Goal: Information Seeking & Learning: Learn about a topic

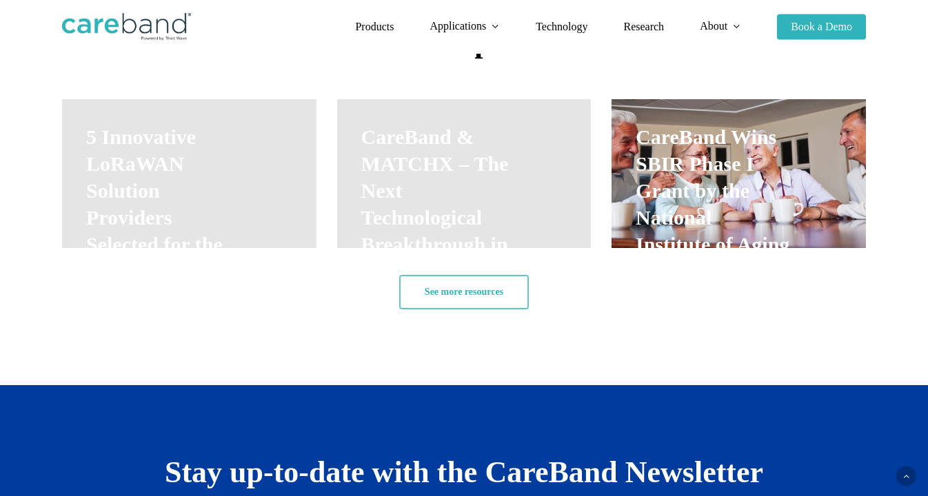
scroll to position [2091, 0]
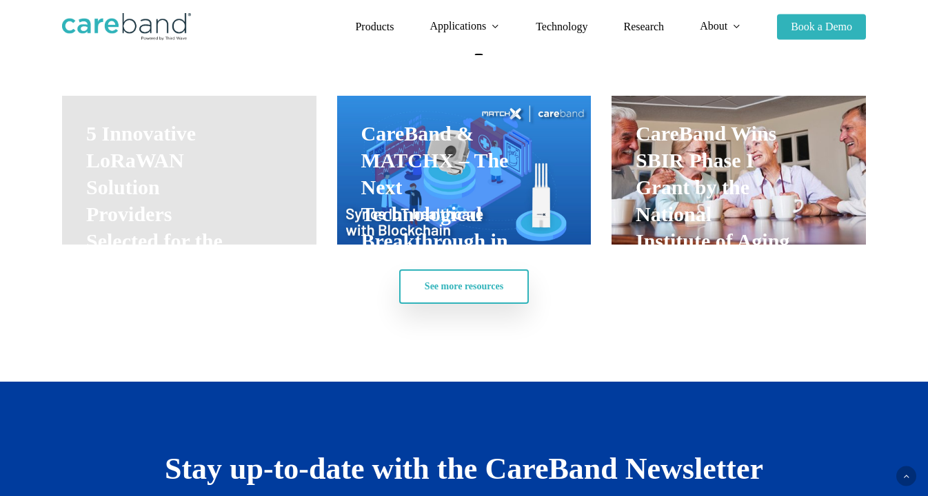
click at [447, 290] on span "See more resources" at bounding box center [464, 287] width 79 height 14
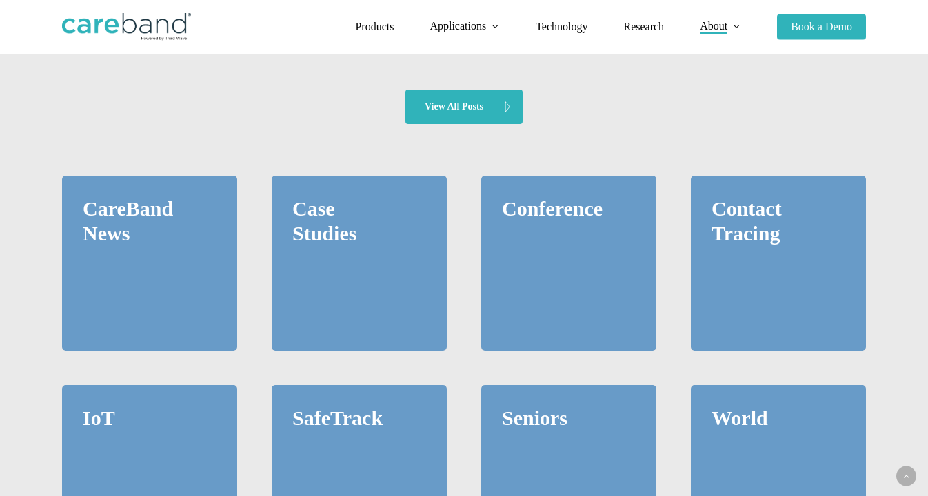
scroll to position [794, 0]
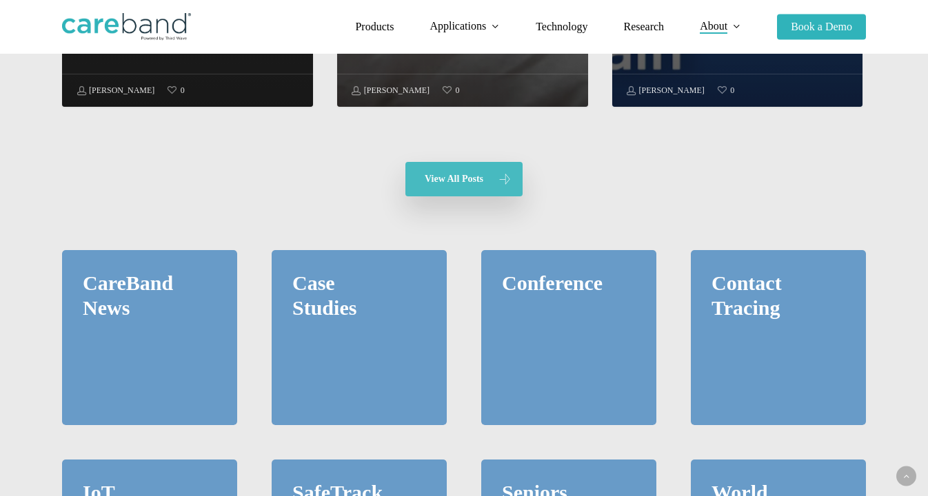
click at [467, 170] on link "View All Posts" at bounding box center [463, 179] width 117 height 34
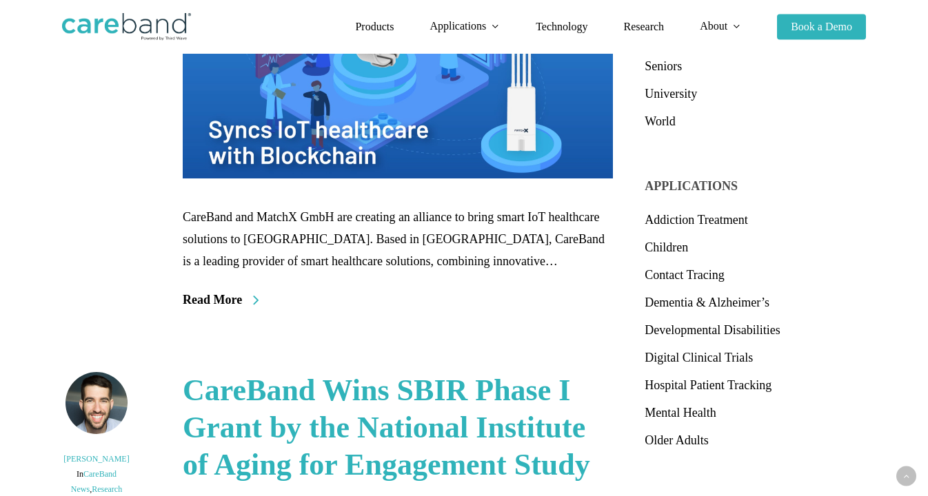
scroll to position [1488, 0]
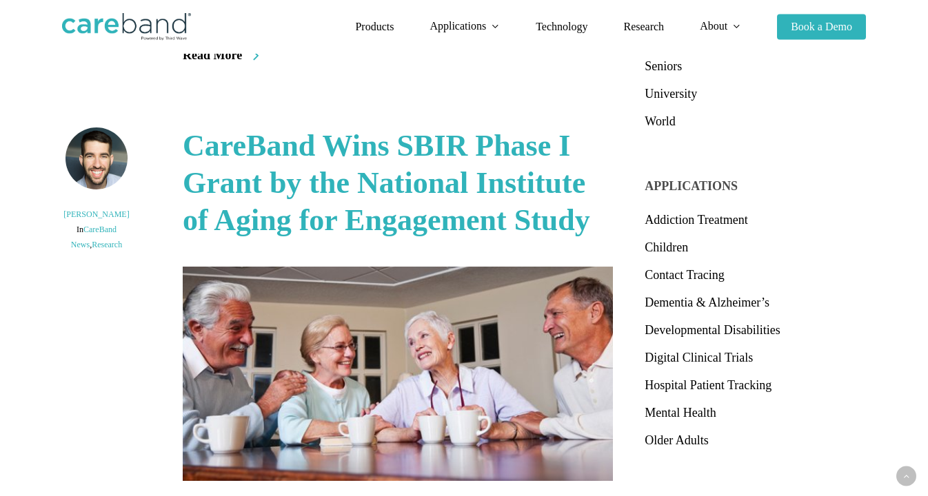
click at [372, 190] on link "CareBand Wins SBIR Phase I Grant by the National Institute of Aging for Engagem…" at bounding box center [386, 183] width 407 height 108
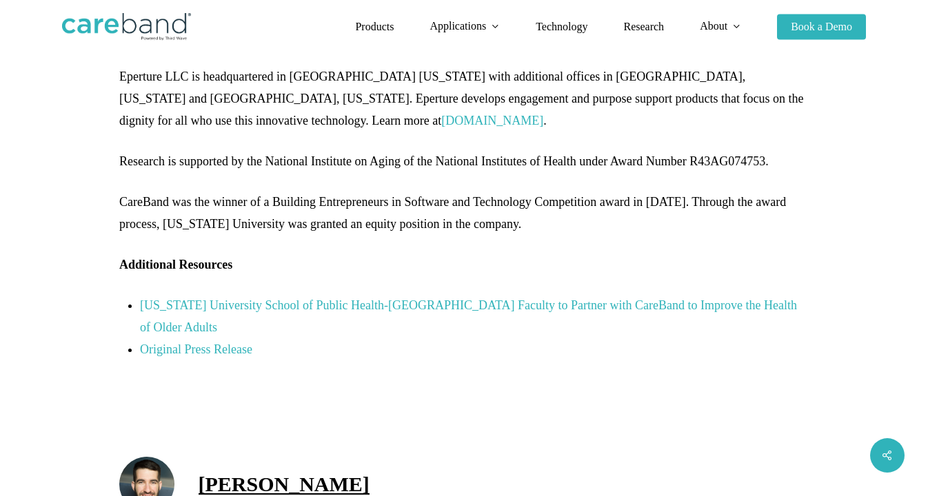
scroll to position [1268, 0]
